Goal: Information Seeking & Learning: Learn about a topic

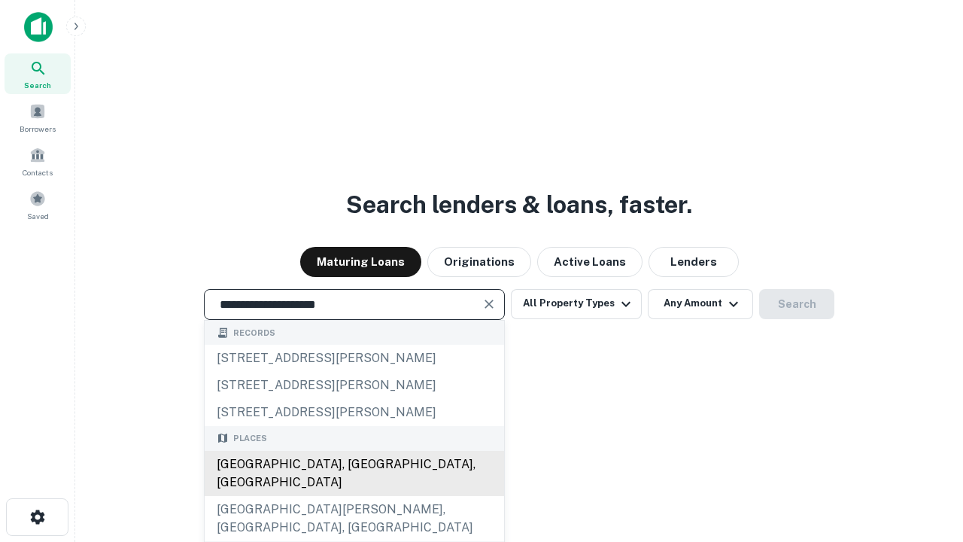
click at [354, 496] on div "Santa Monica, CA, USA" at bounding box center [354, 473] width 299 height 45
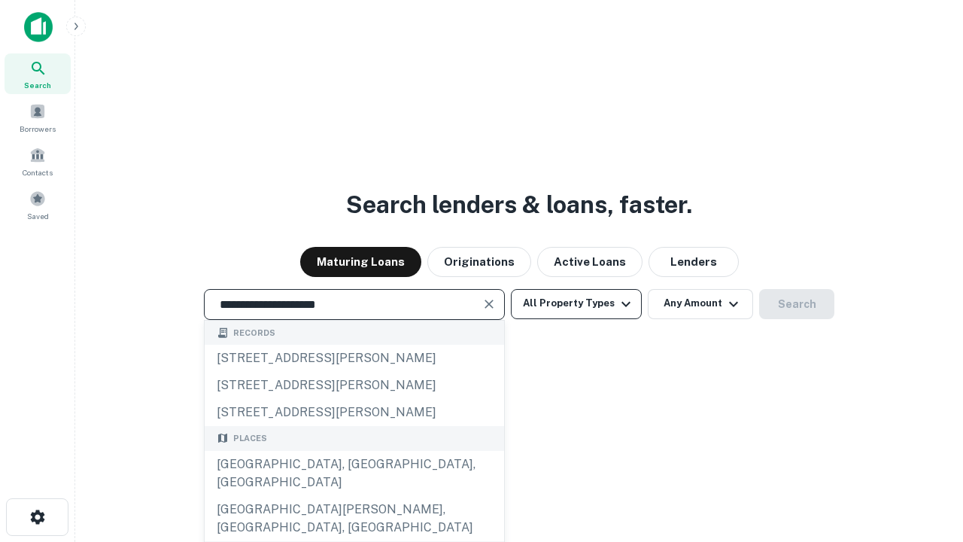
type input "**********"
click at [576, 303] on button "All Property Types" at bounding box center [576, 304] width 131 height 30
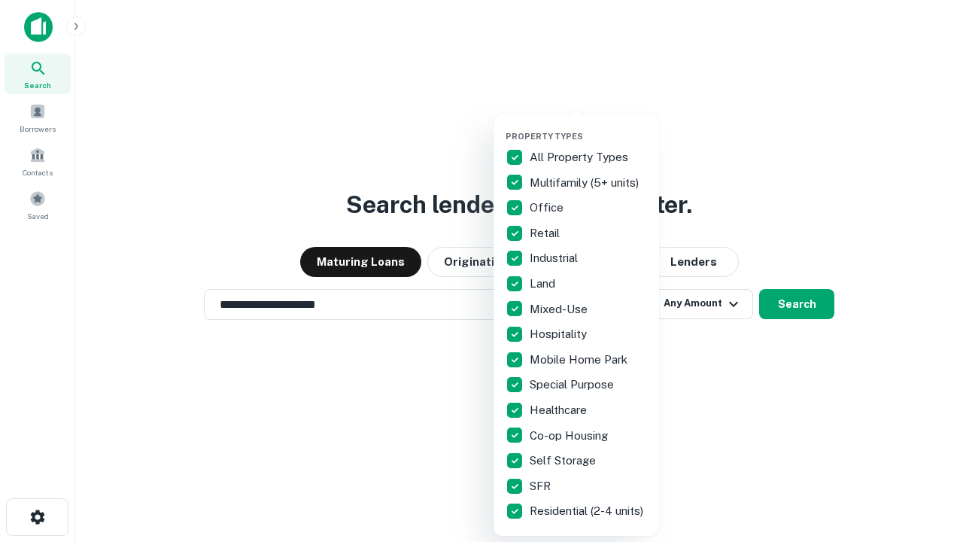
click at [588, 126] on button "button" at bounding box center [589, 126] width 166 height 1
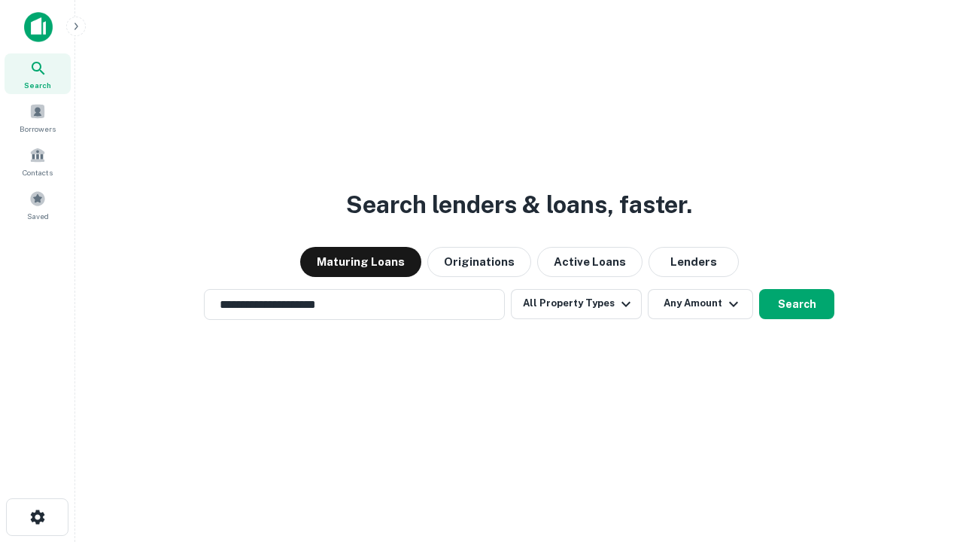
scroll to position [9, 181]
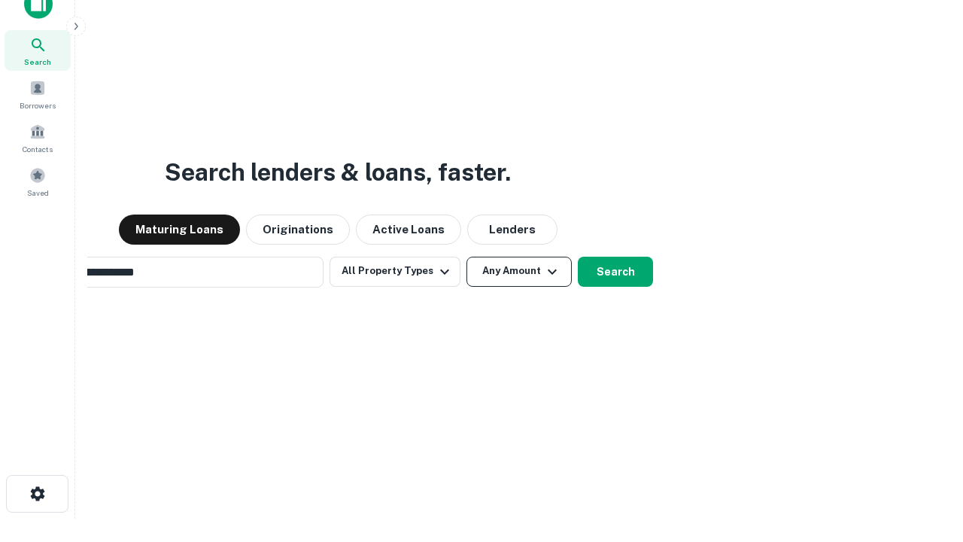
click at [466, 257] on button "Any Amount" at bounding box center [518, 272] width 105 height 30
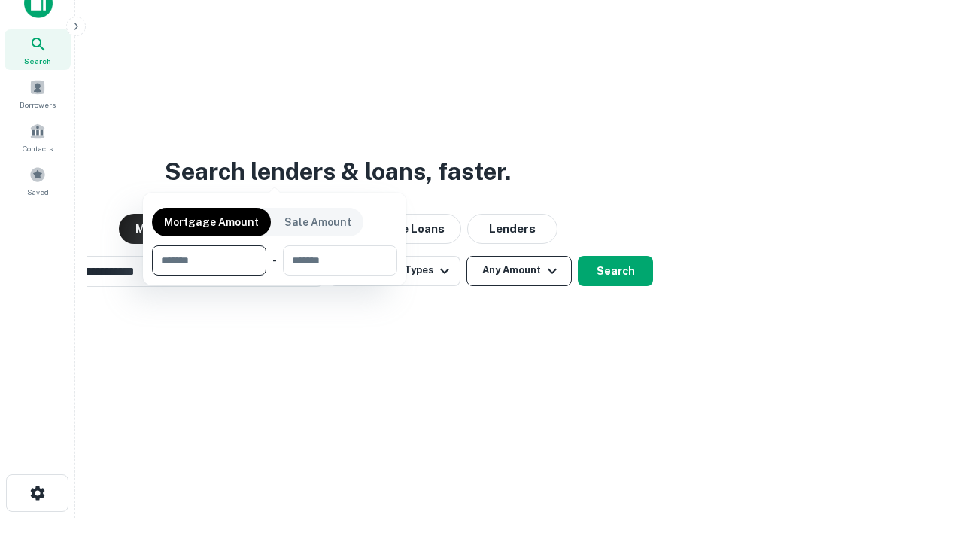
scroll to position [108, 426]
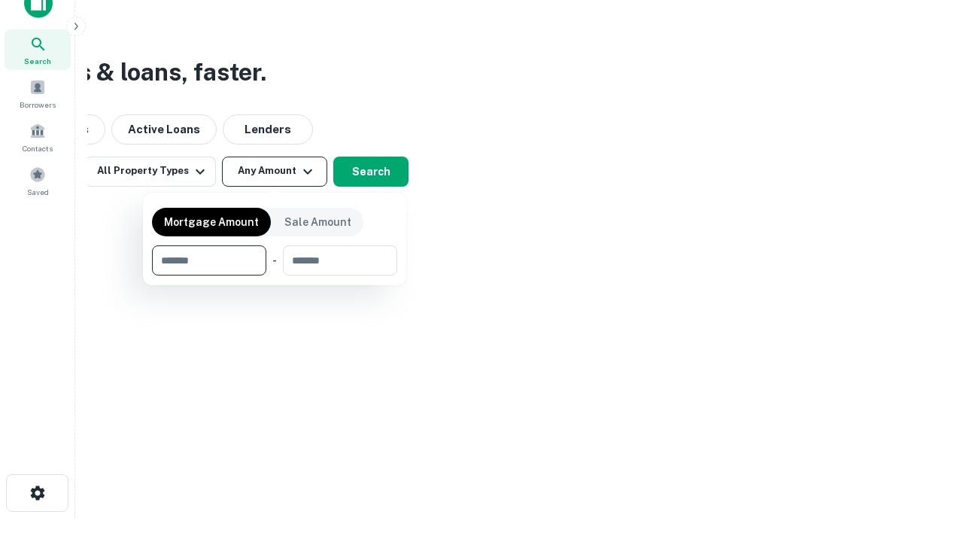
type input "*******"
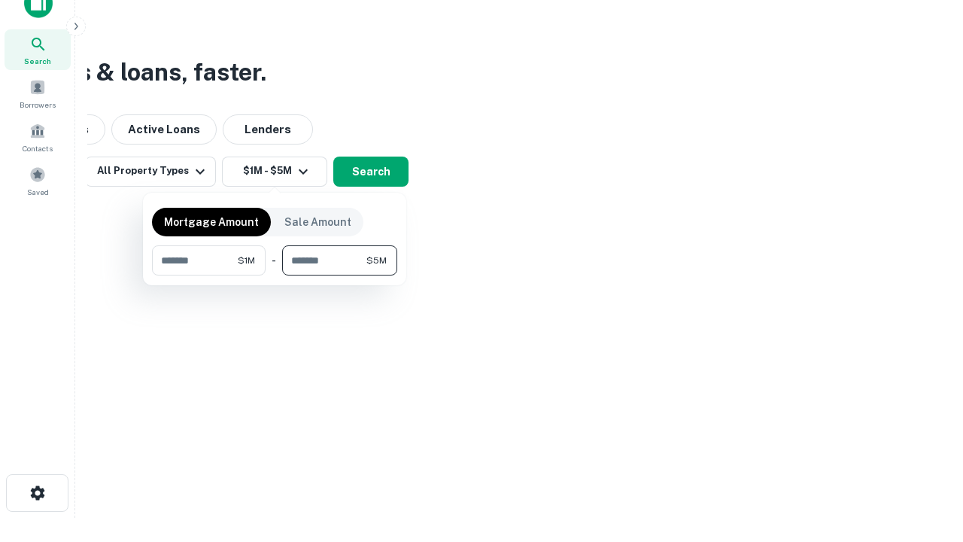
type input "*******"
click at [275, 275] on button "button" at bounding box center [274, 275] width 245 height 1
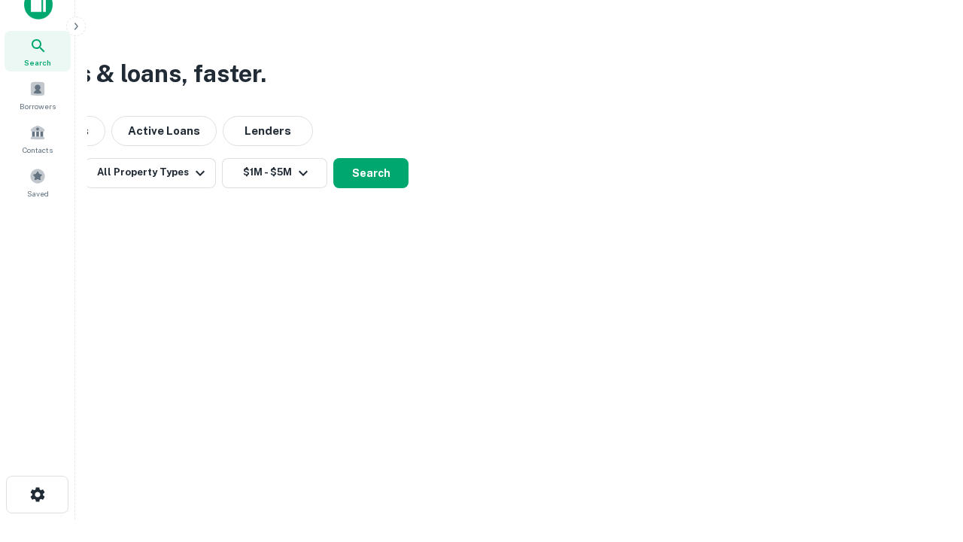
scroll to position [9, 278]
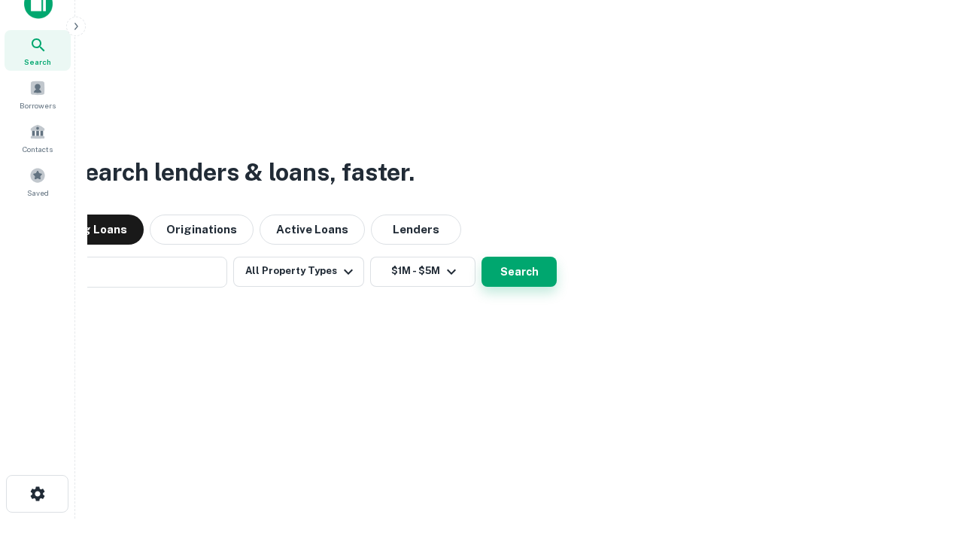
click at [482, 257] on button "Search" at bounding box center [519, 272] width 75 height 30
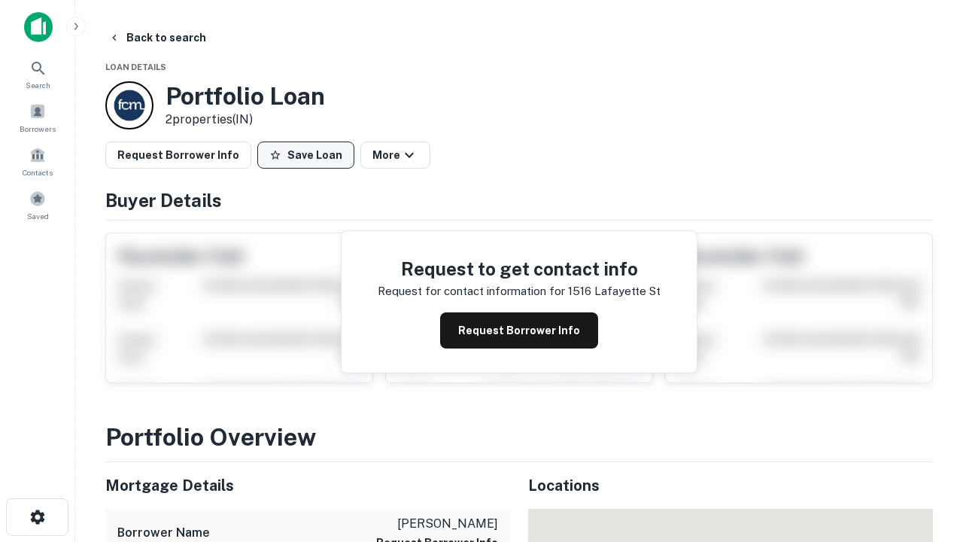
click at [305, 155] on button "Save Loan" at bounding box center [305, 154] width 97 height 27
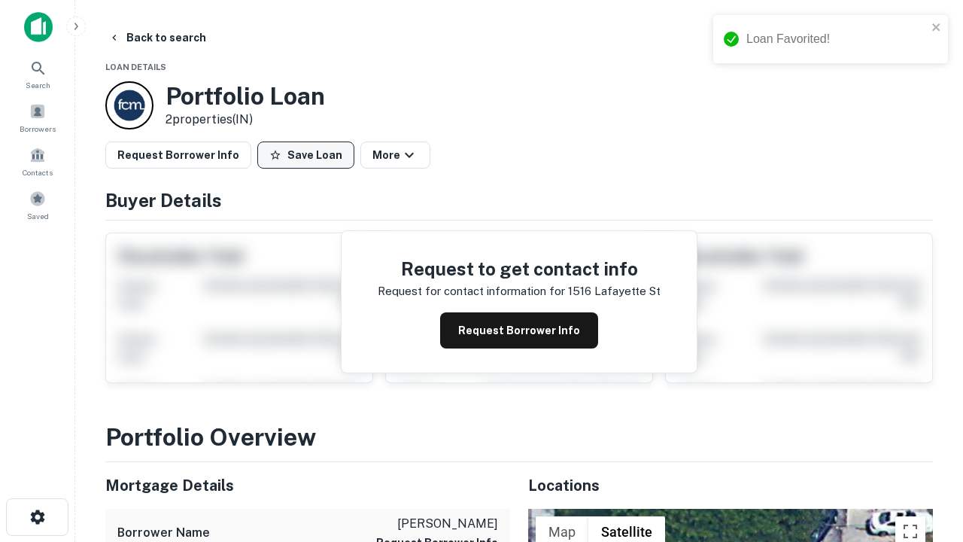
click at [309, 155] on button "Save Loan" at bounding box center [305, 154] width 97 height 27
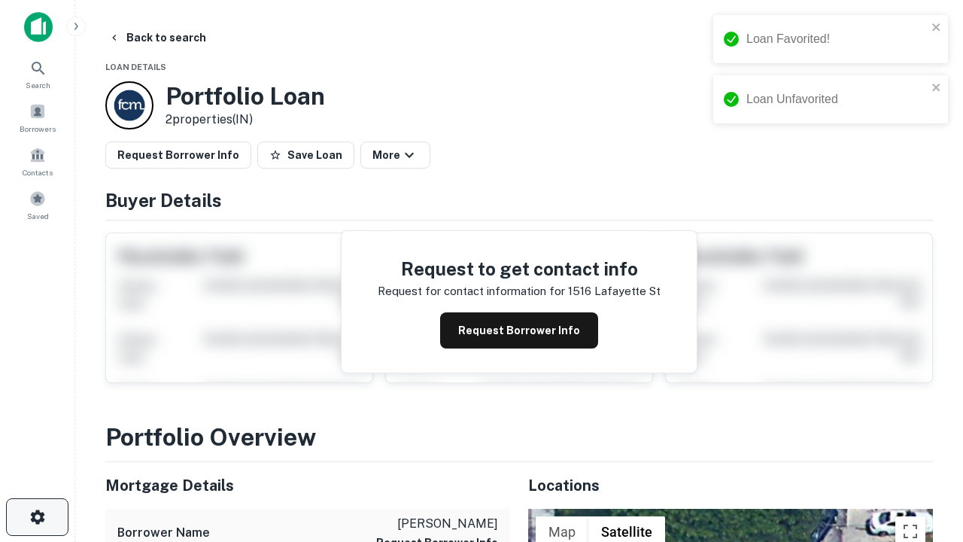
click at [37, 517] on icon "button" at bounding box center [38, 517] width 18 height 18
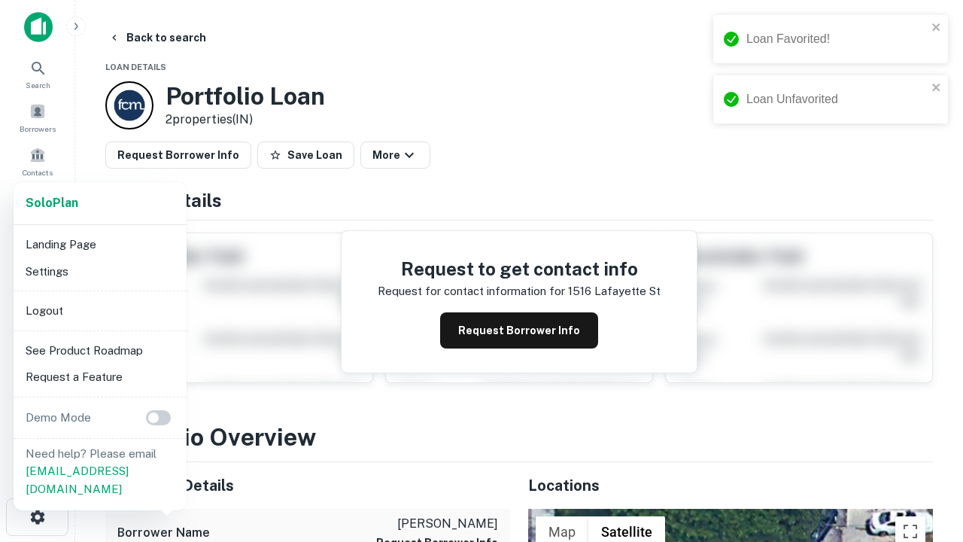
click at [99, 310] on li "Logout" at bounding box center [100, 310] width 161 height 27
